Goal: Information Seeking & Learning: Learn about a topic

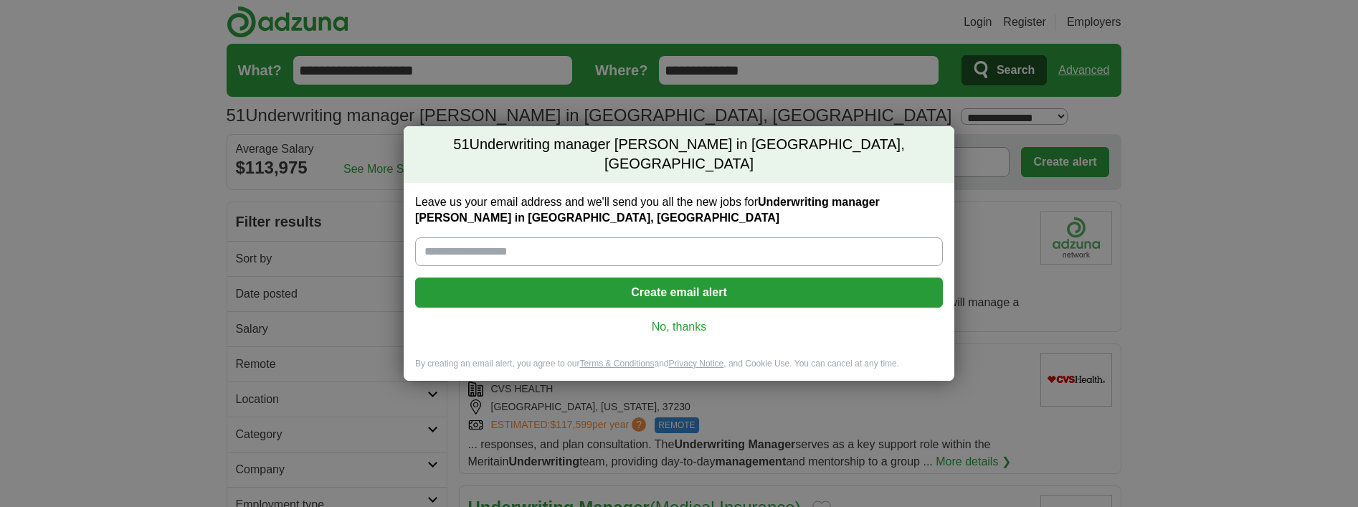
click at [690, 320] on link "No, thanks" at bounding box center [678, 327] width 505 height 16
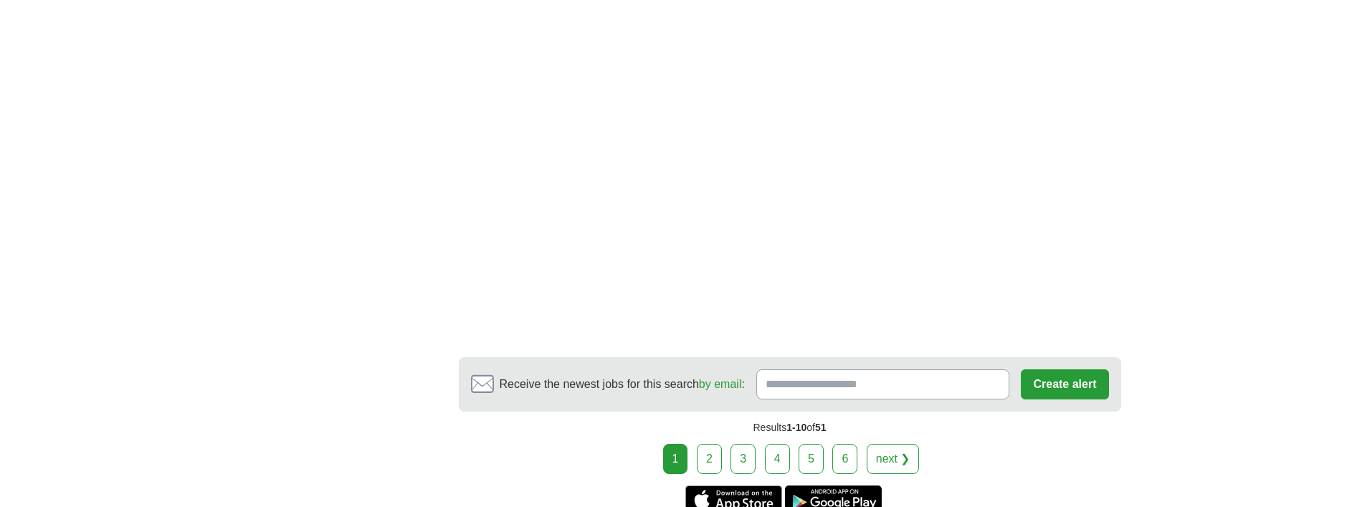
scroll to position [2539, 0]
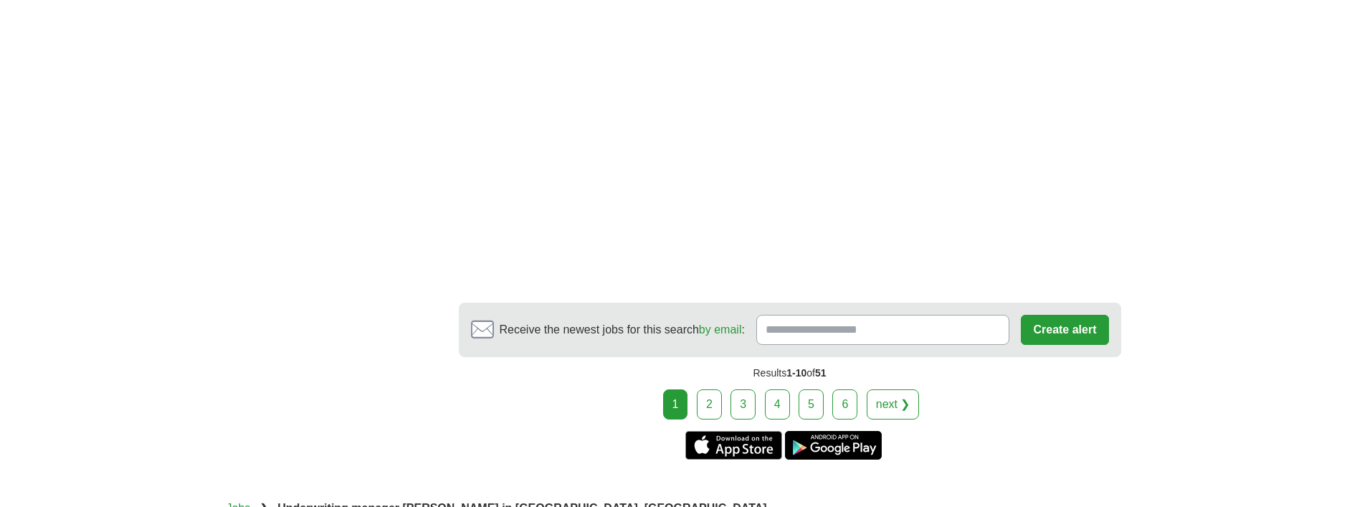
click at [707, 411] on link "2" at bounding box center [709, 404] width 25 height 30
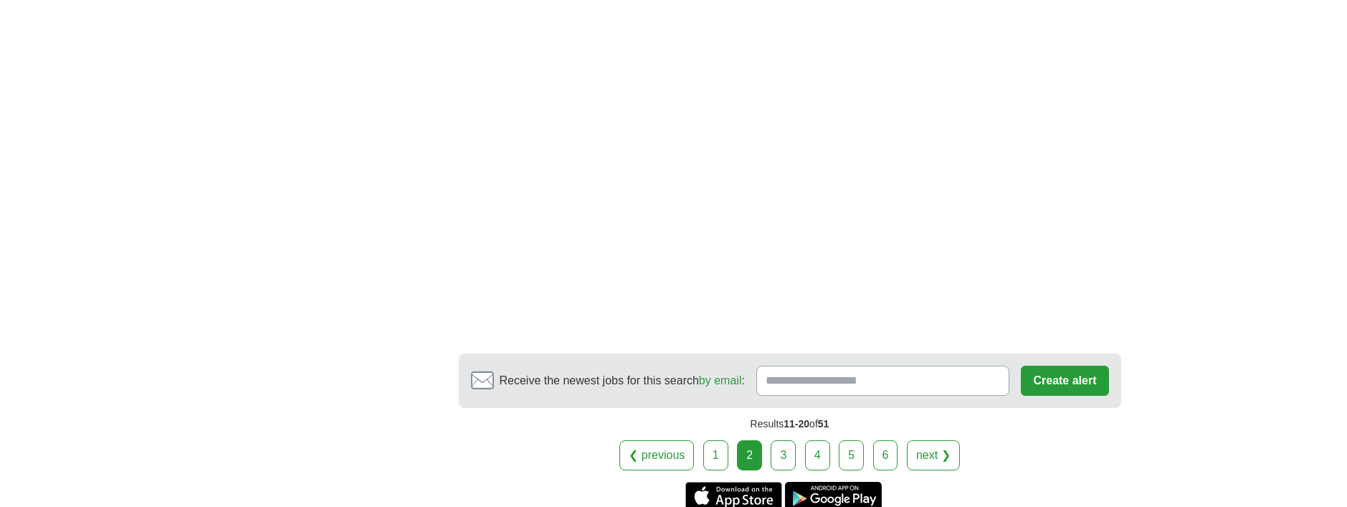
scroll to position [2511, 0]
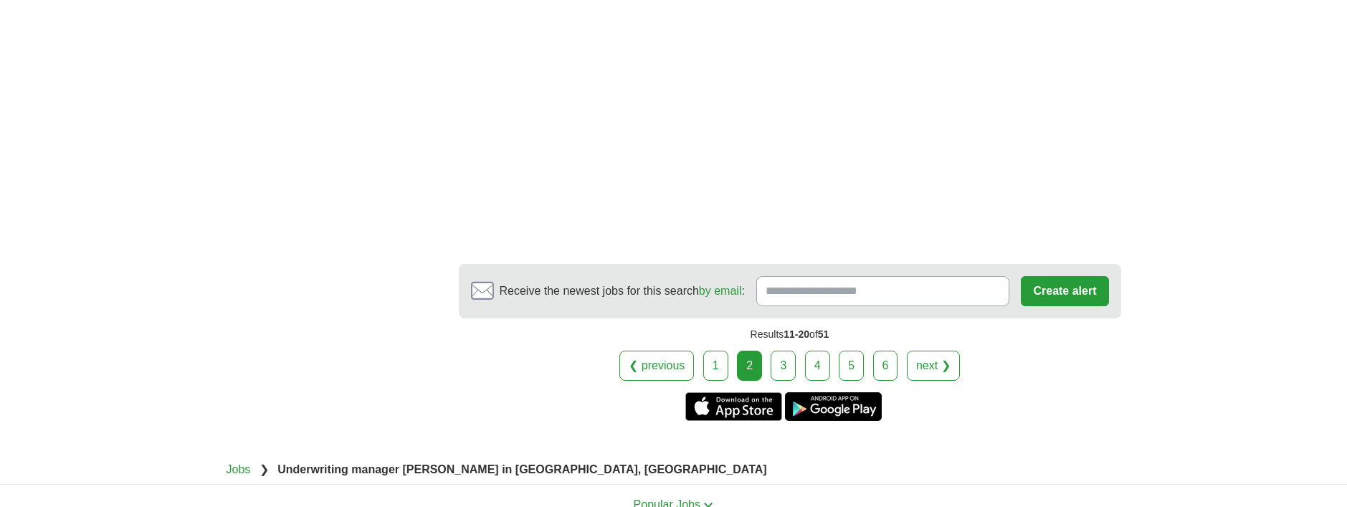
click at [778, 381] on link "3" at bounding box center [783, 365] width 25 height 30
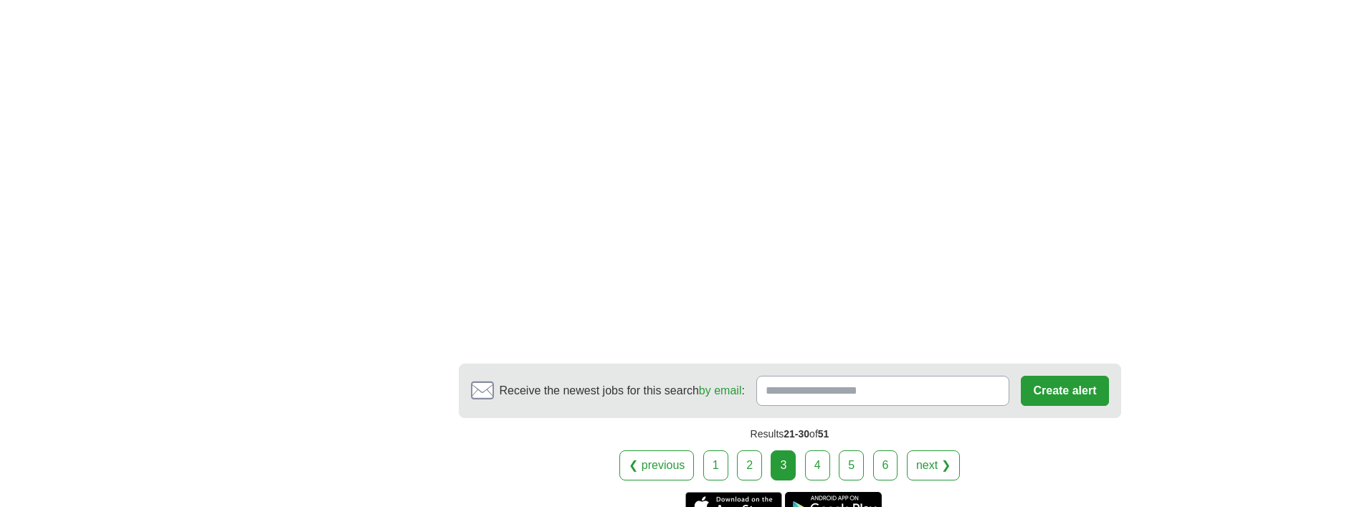
scroll to position [2410, 0]
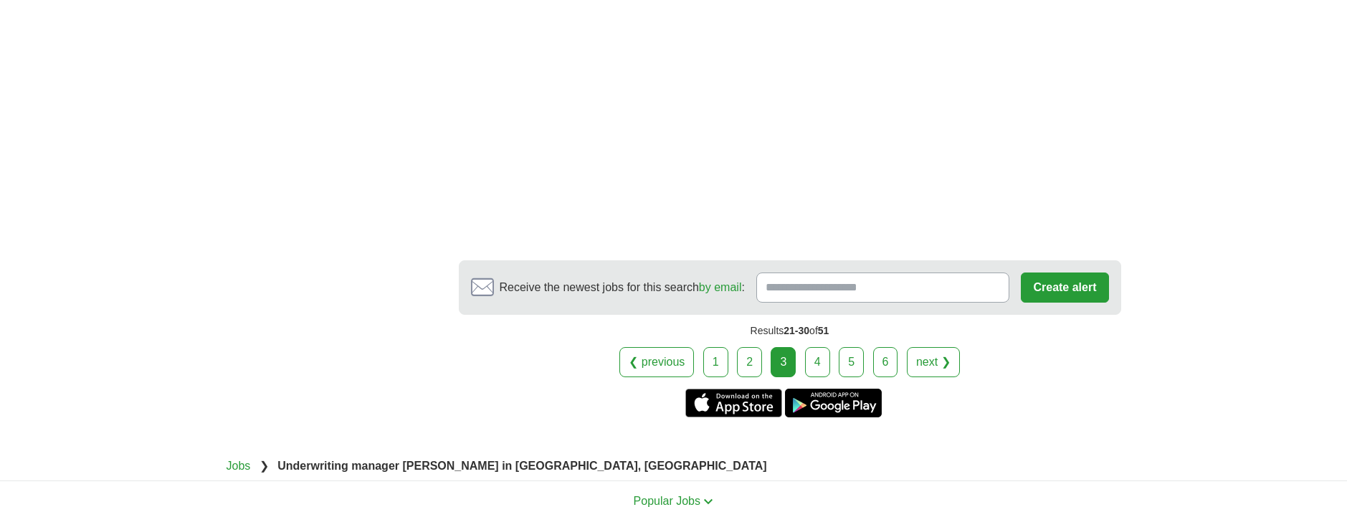
click at [819, 377] on link "4" at bounding box center [817, 362] width 25 height 30
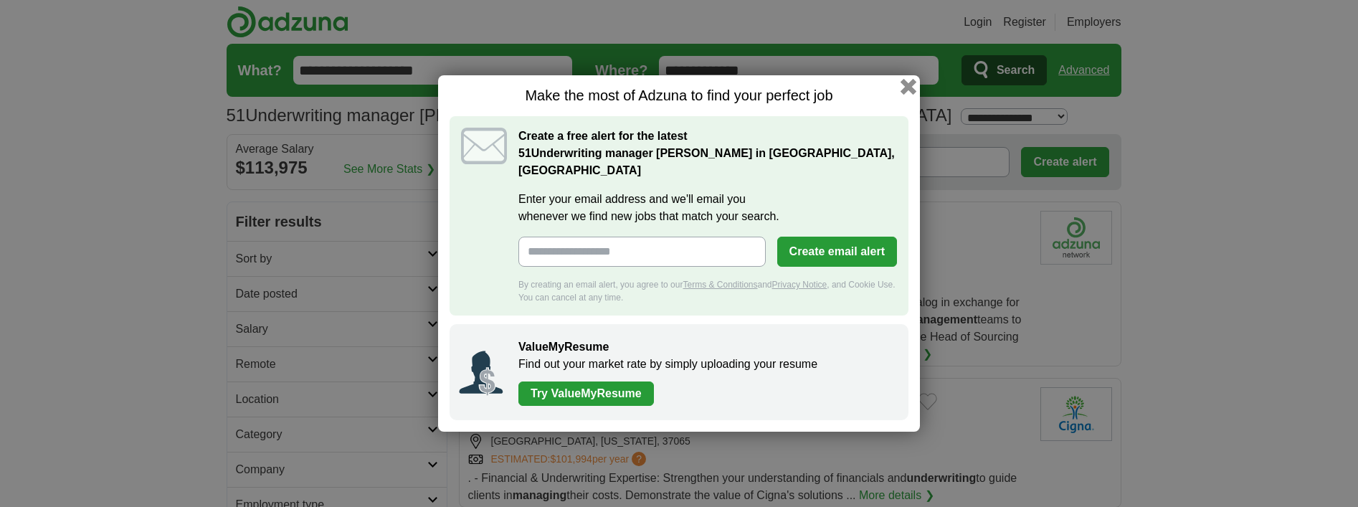
click at [906, 95] on button "button" at bounding box center [908, 87] width 16 height 16
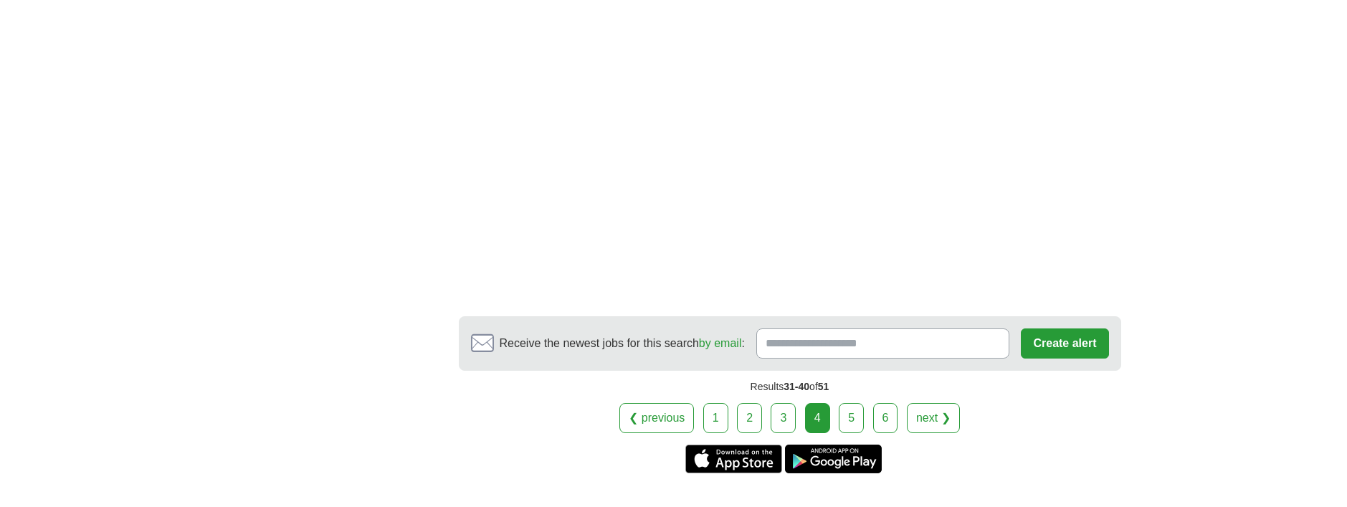
scroll to position [2409, 0]
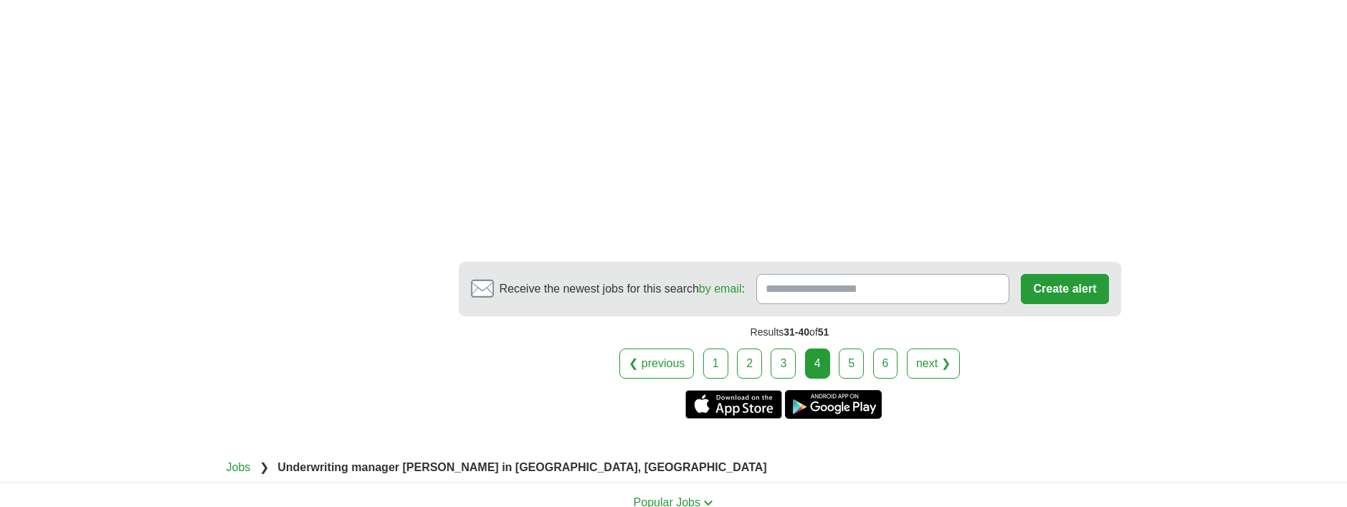
click at [850, 369] on link "5" at bounding box center [851, 363] width 25 height 30
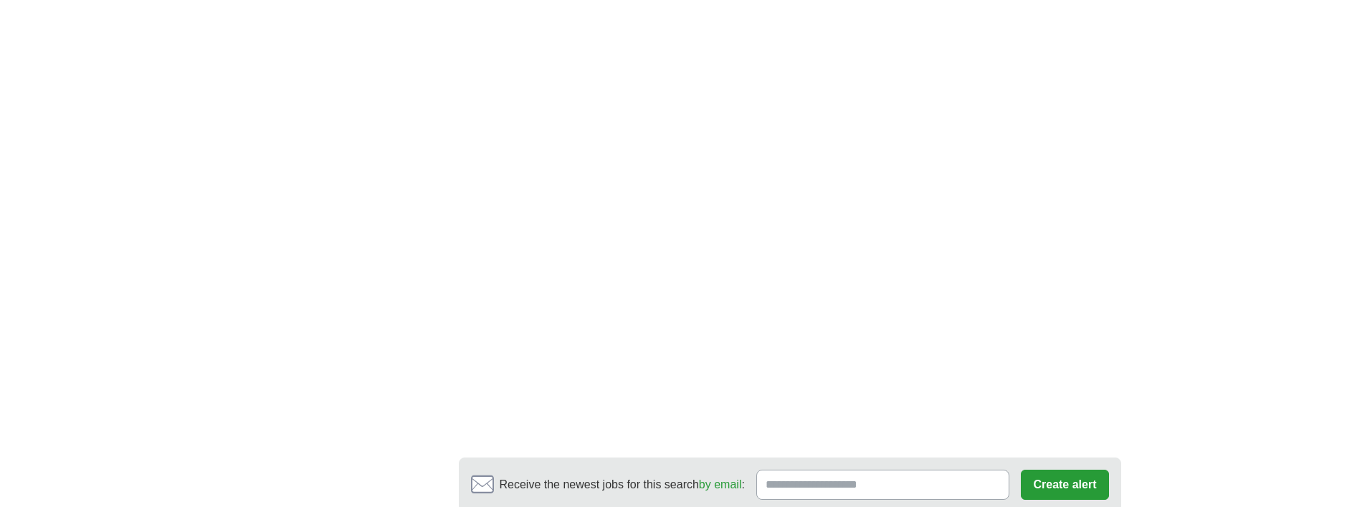
scroll to position [2362, 0]
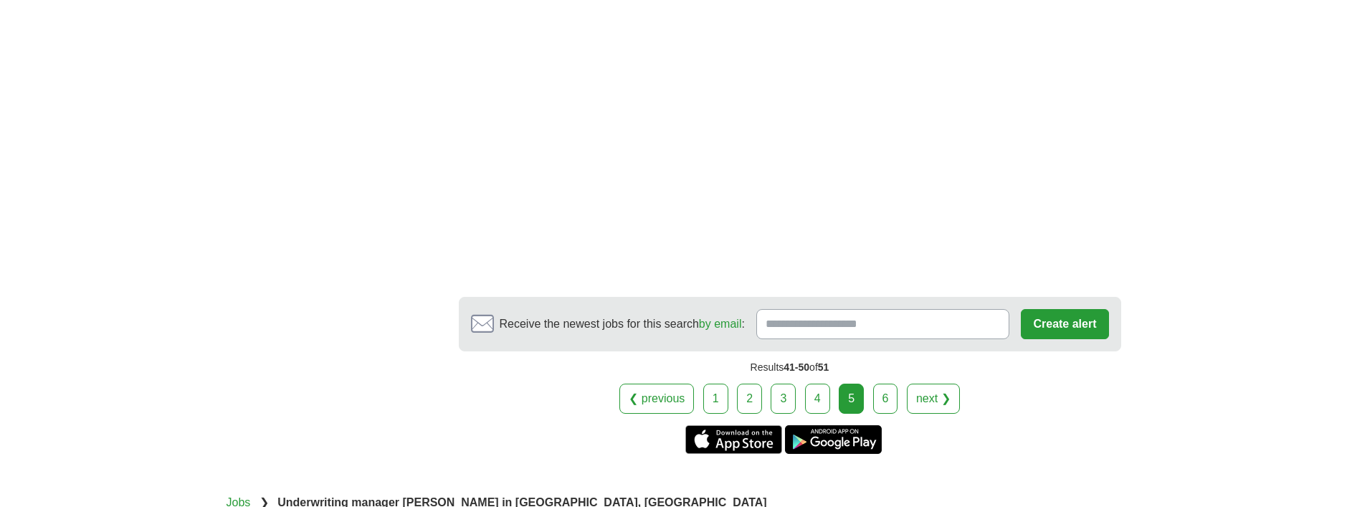
click at [888, 414] on link "6" at bounding box center [885, 398] width 25 height 30
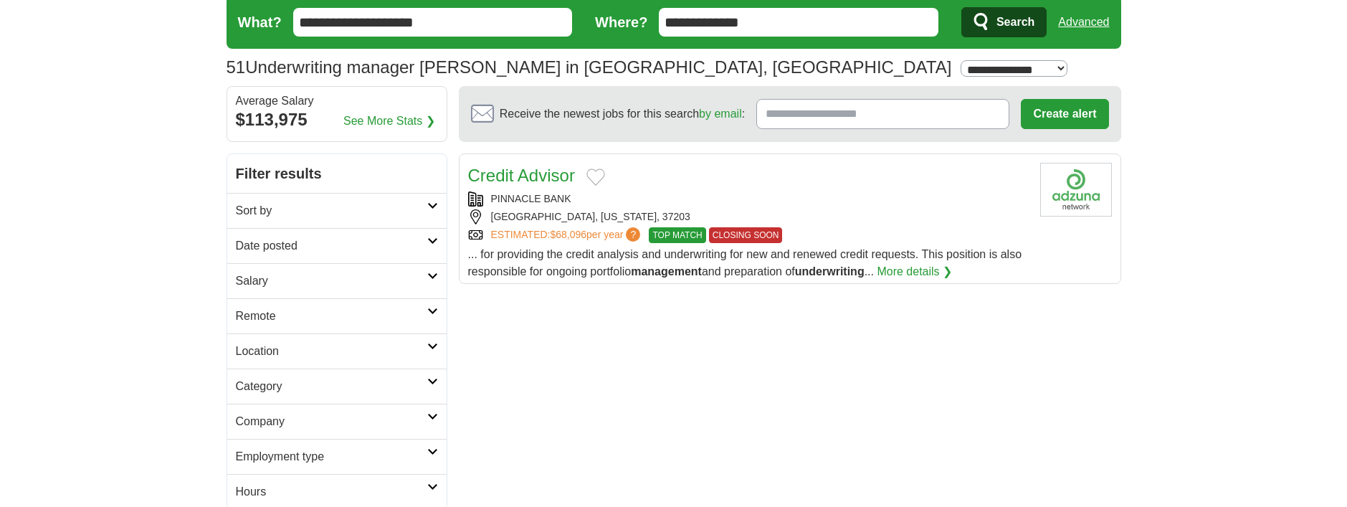
scroll to position [45, 0]
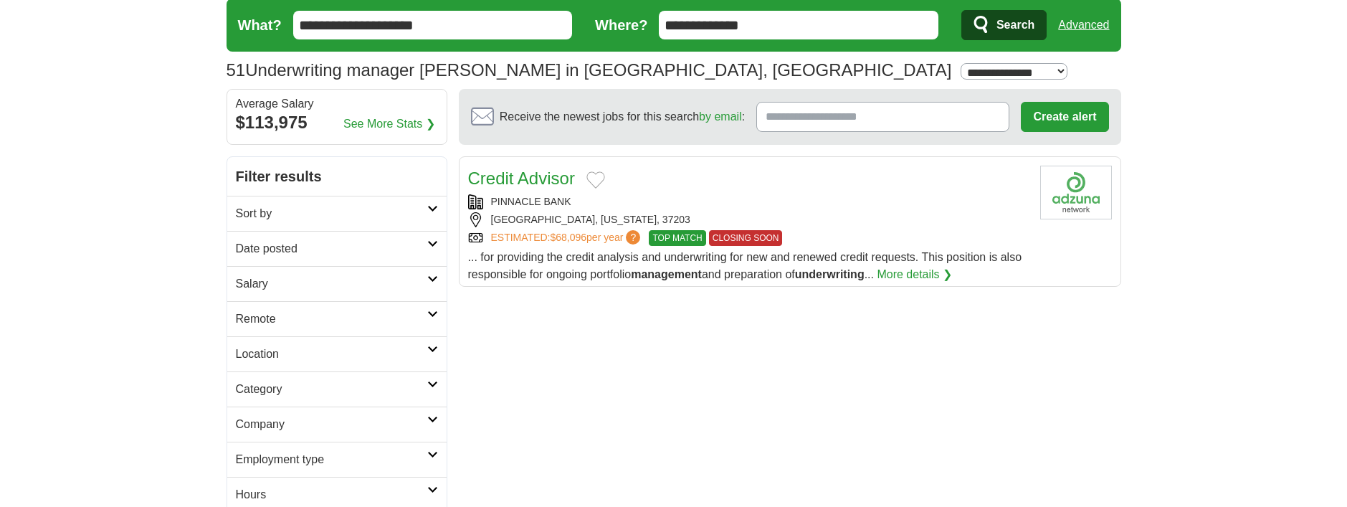
click at [431, 212] on link "Sort by" at bounding box center [336, 213] width 219 height 35
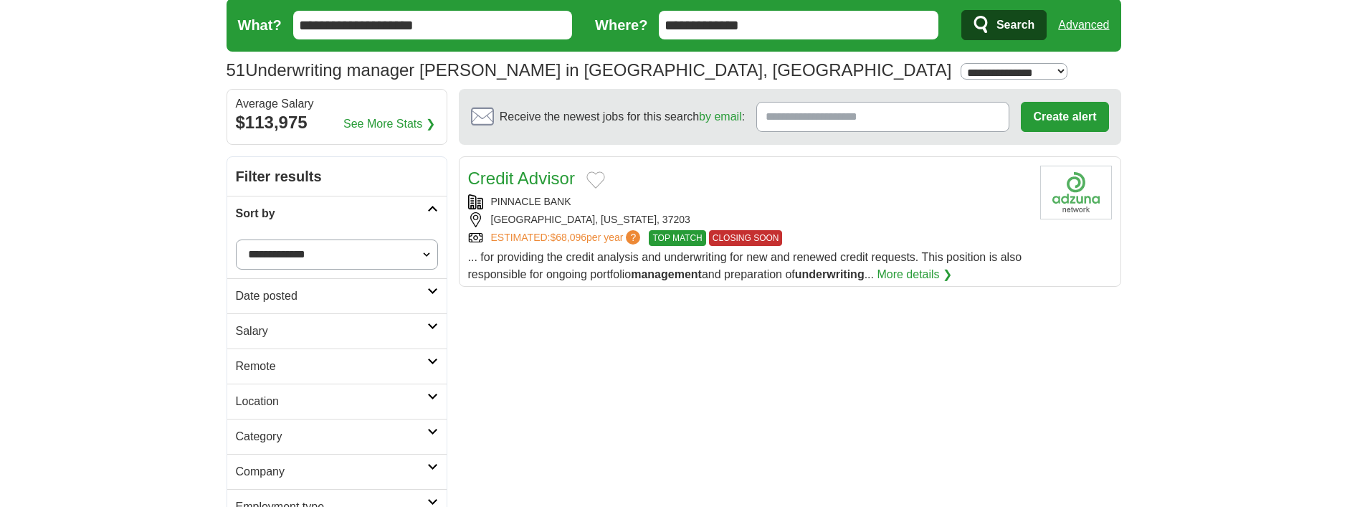
click at [431, 212] on icon at bounding box center [432, 208] width 11 height 7
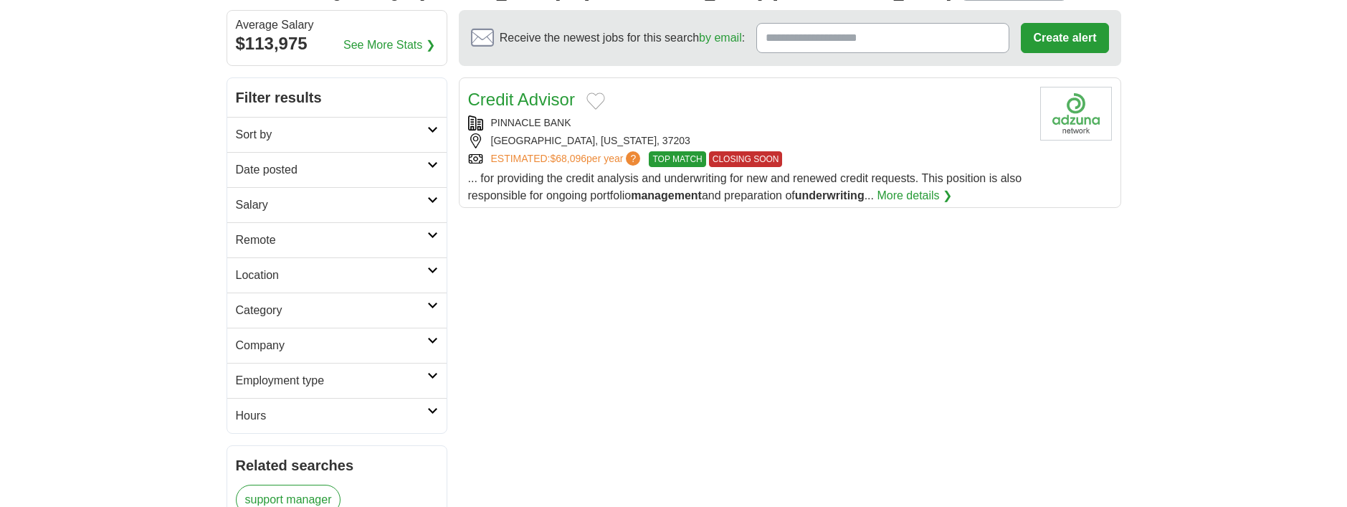
scroll to position [127, 0]
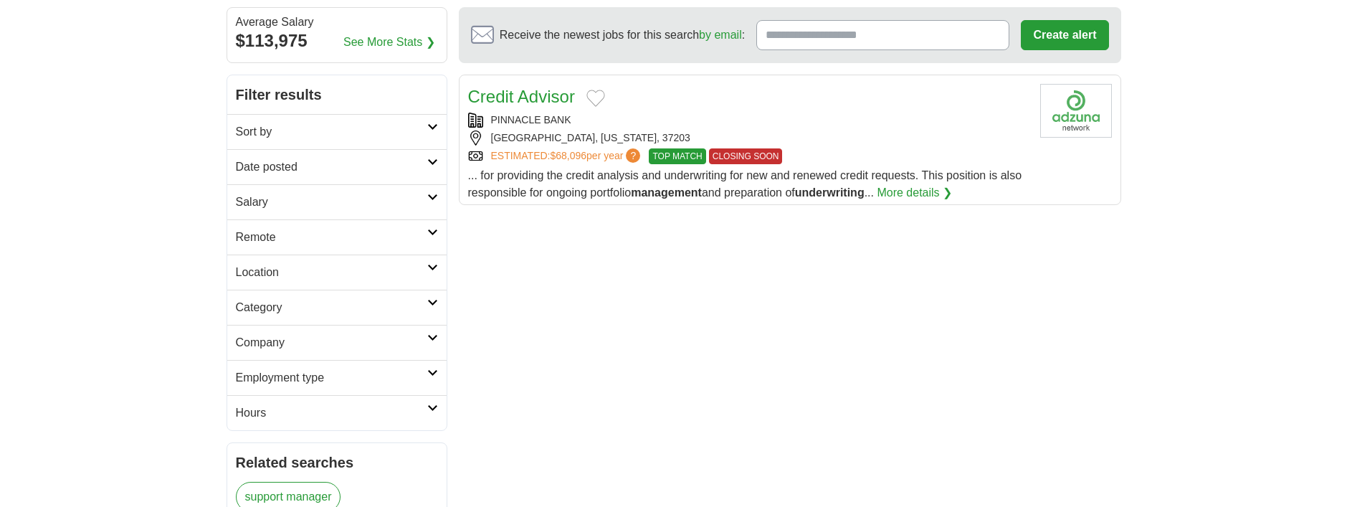
click at [434, 199] on icon at bounding box center [432, 197] width 11 height 7
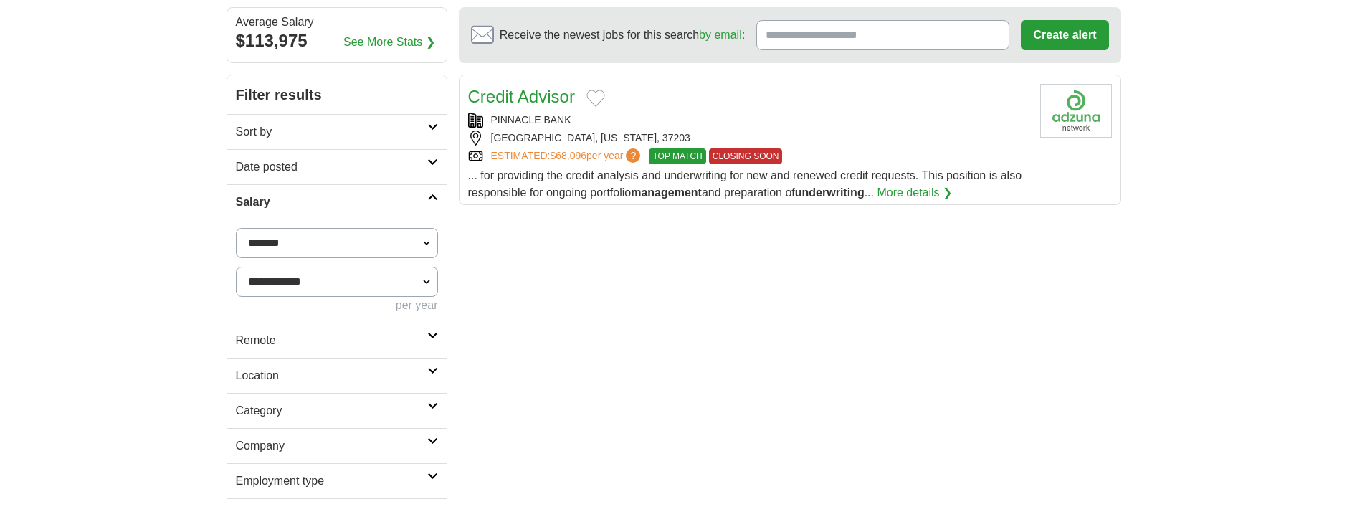
click at [434, 199] on icon at bounding box center [432, 197] width 11 height 7
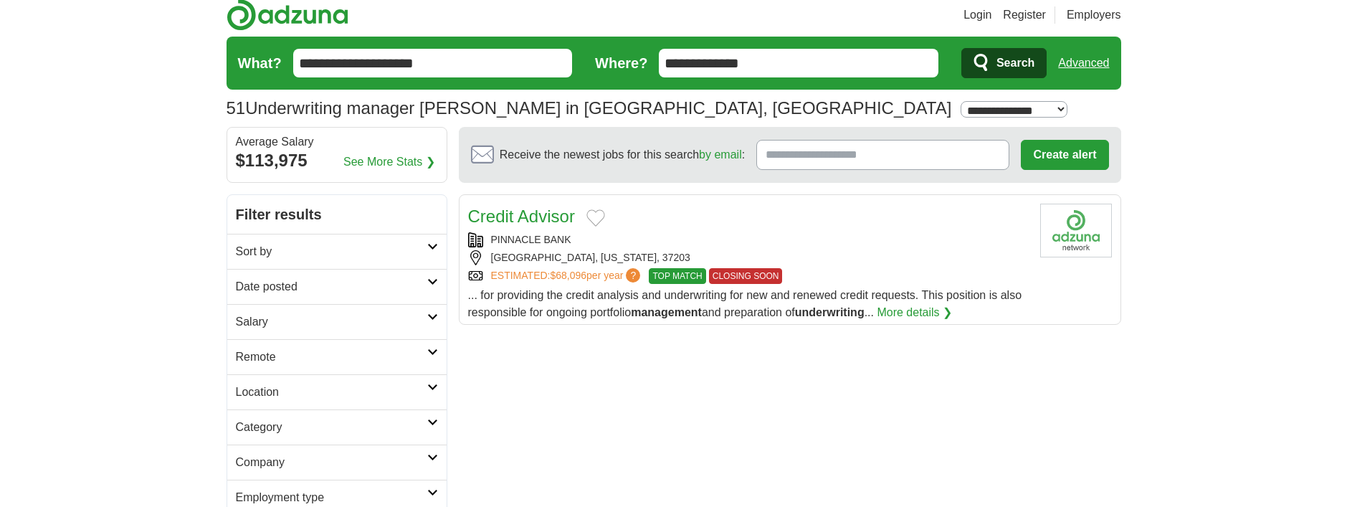
scroll to position [0, 0]
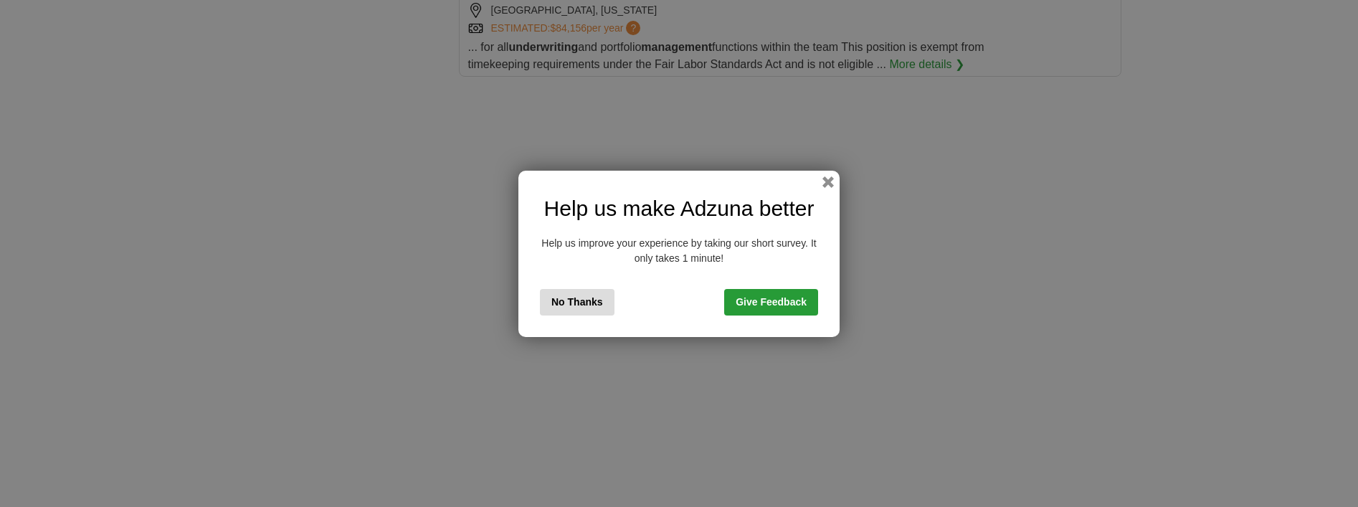
click at [589, 301] on button "No Thanks" at bounding box center [577, 302] width 75 height 27
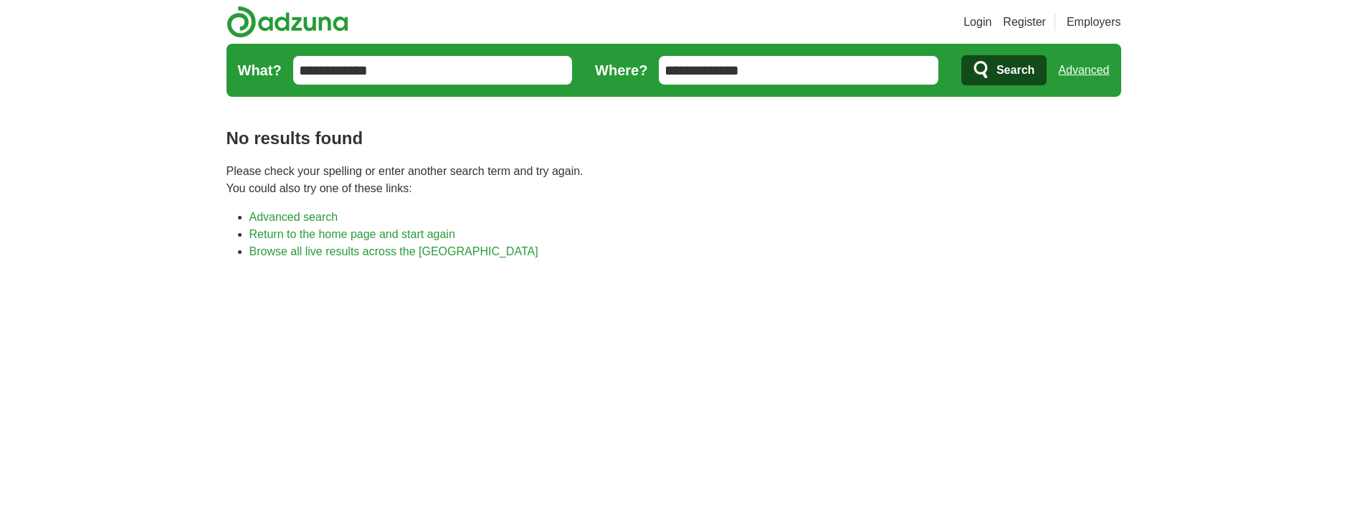
drag, startPoint x: 335, startPoint y: 72, endPoint x: 299, endPoint y: 73, distance: 35.8
type input "********"
click at [1003, 70] on button "Search" at bounding box center [1003, 70] width 85 height 30
drag, startPoint x: 361, startPoint y: 70, endPoint x: 309, endPoint y: 71, distance: 51.6
type input "***"
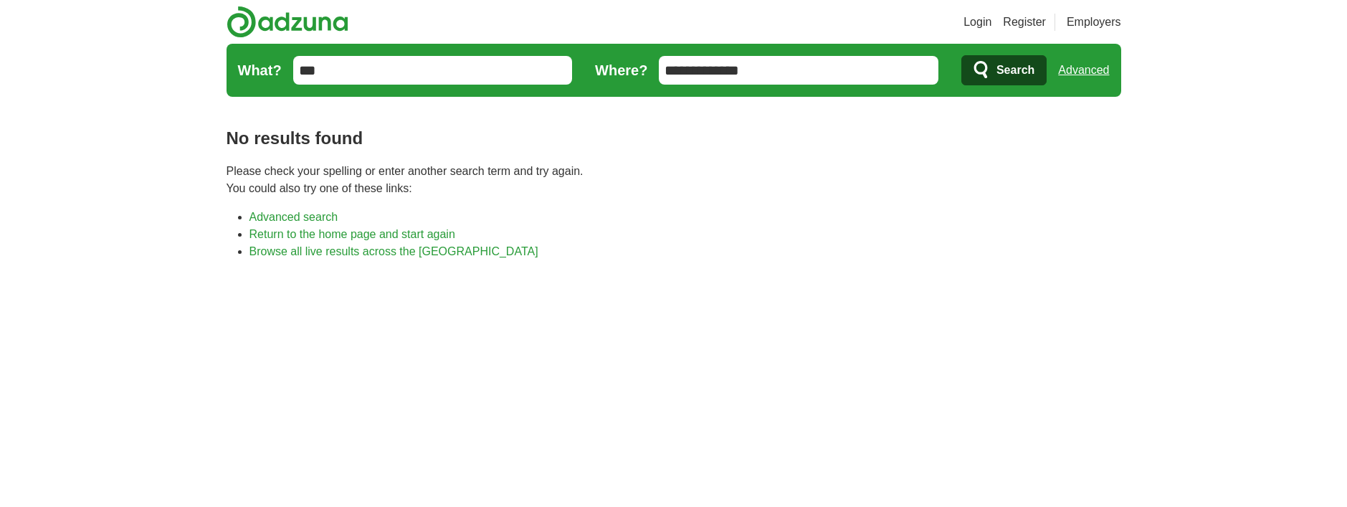
click at [1003, 70] on button "Search" at bounding box center [1003, 70] width 85 height 30
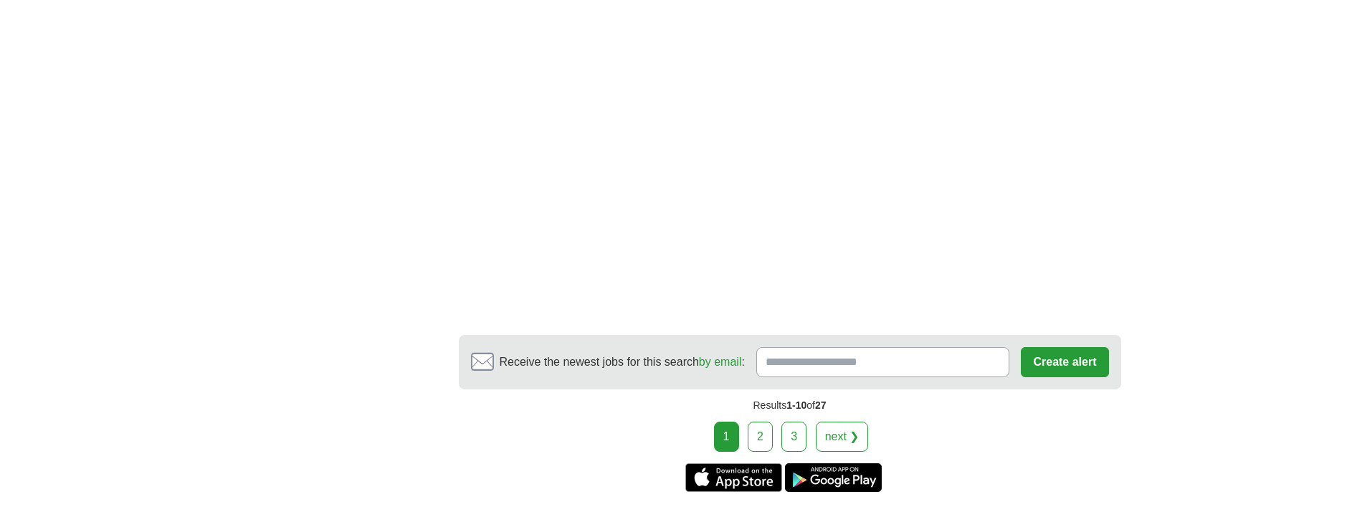
scroll to position [2714, 0]
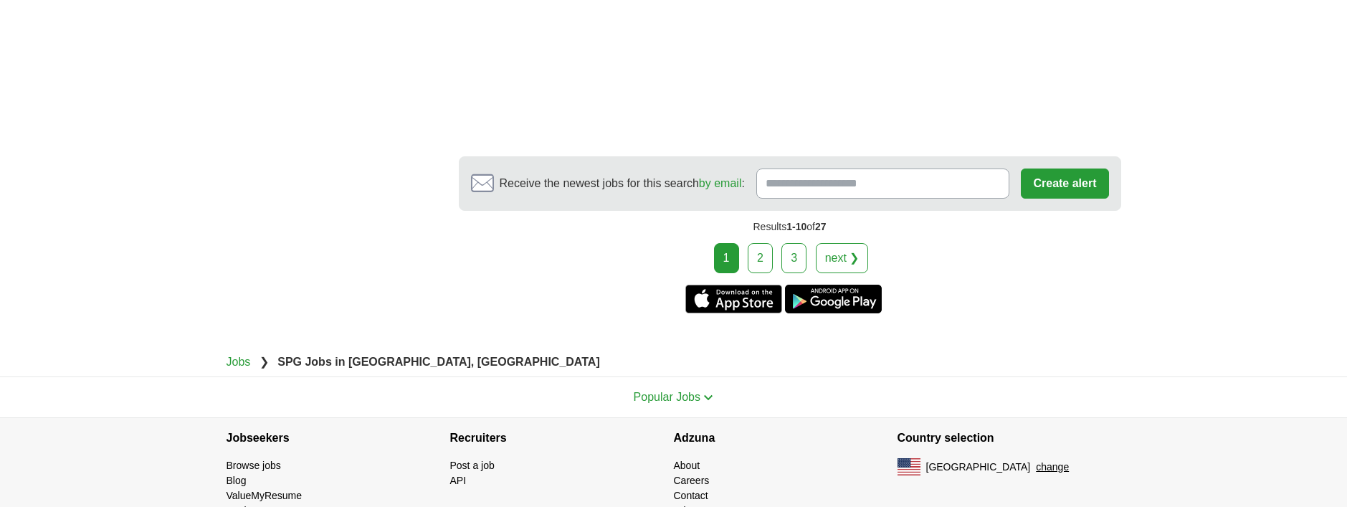
click at [768, 243] on link "2" at bounding box center [760, 258] width 25 height 30
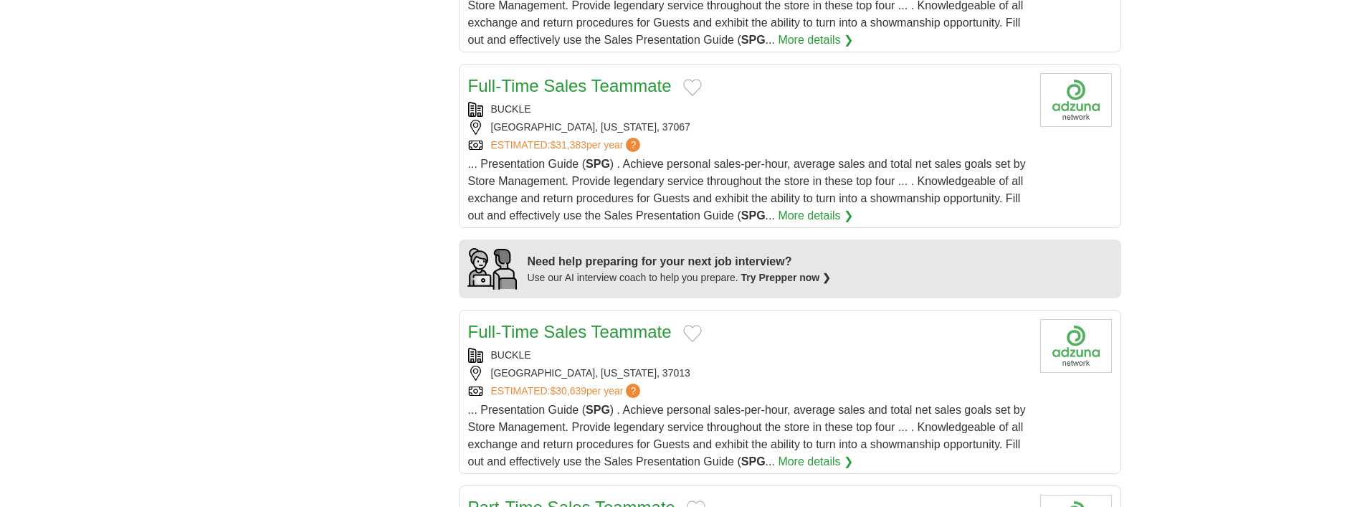
scroll to position [0, 0]
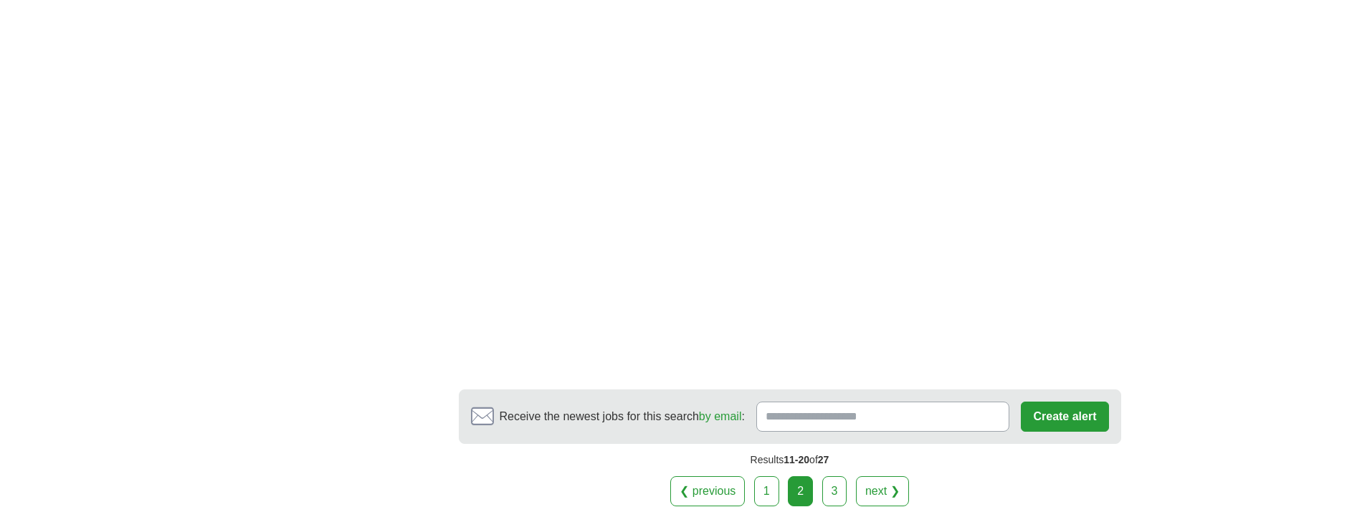
scroll to position [2361, 0]
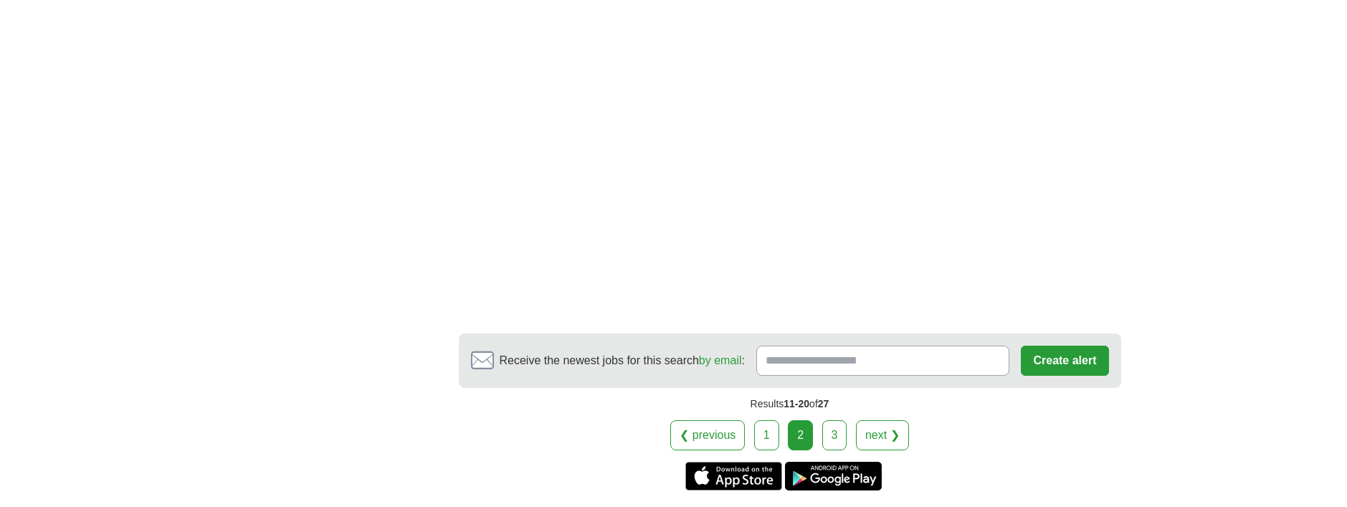
click at [841, 420] on link "3" at bounding box center [834, 435] width 25 height 30
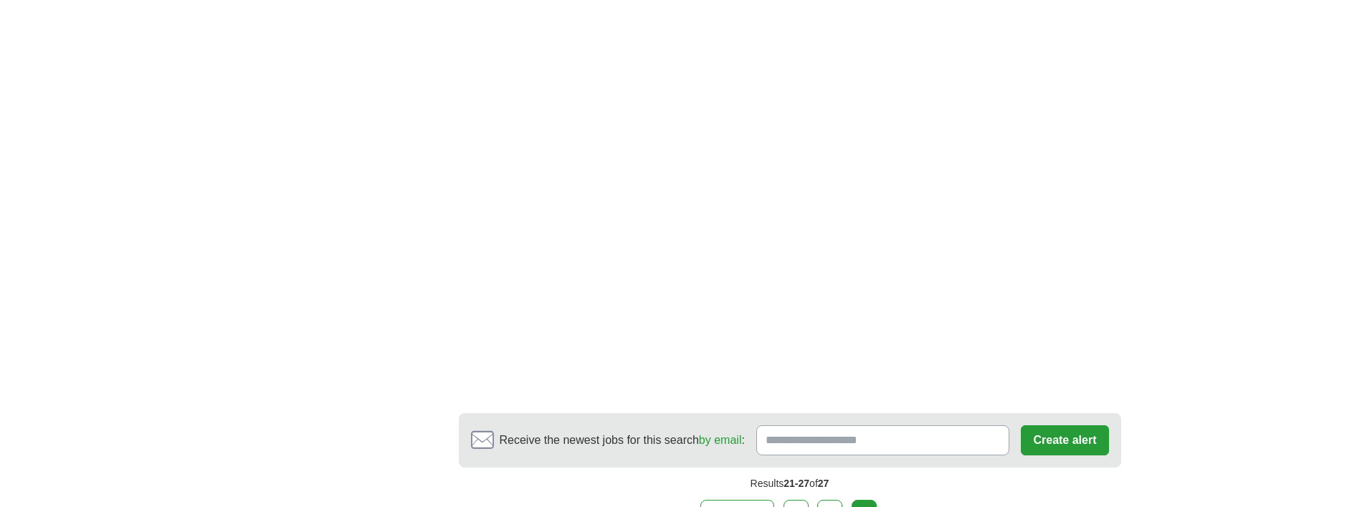
scroll to position [2210, 0]
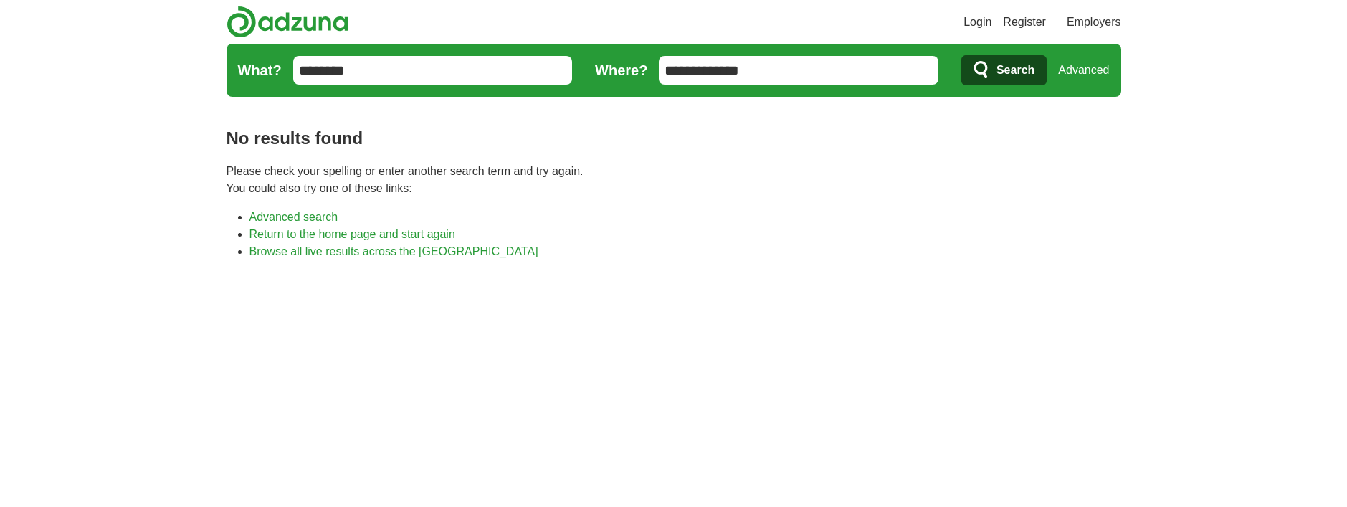
click at [279, 219] on link "Advanced search" at bounding box center [293, 217] width 89 height 12
